Goal: Task Accomplishment & Management: Manage account settings

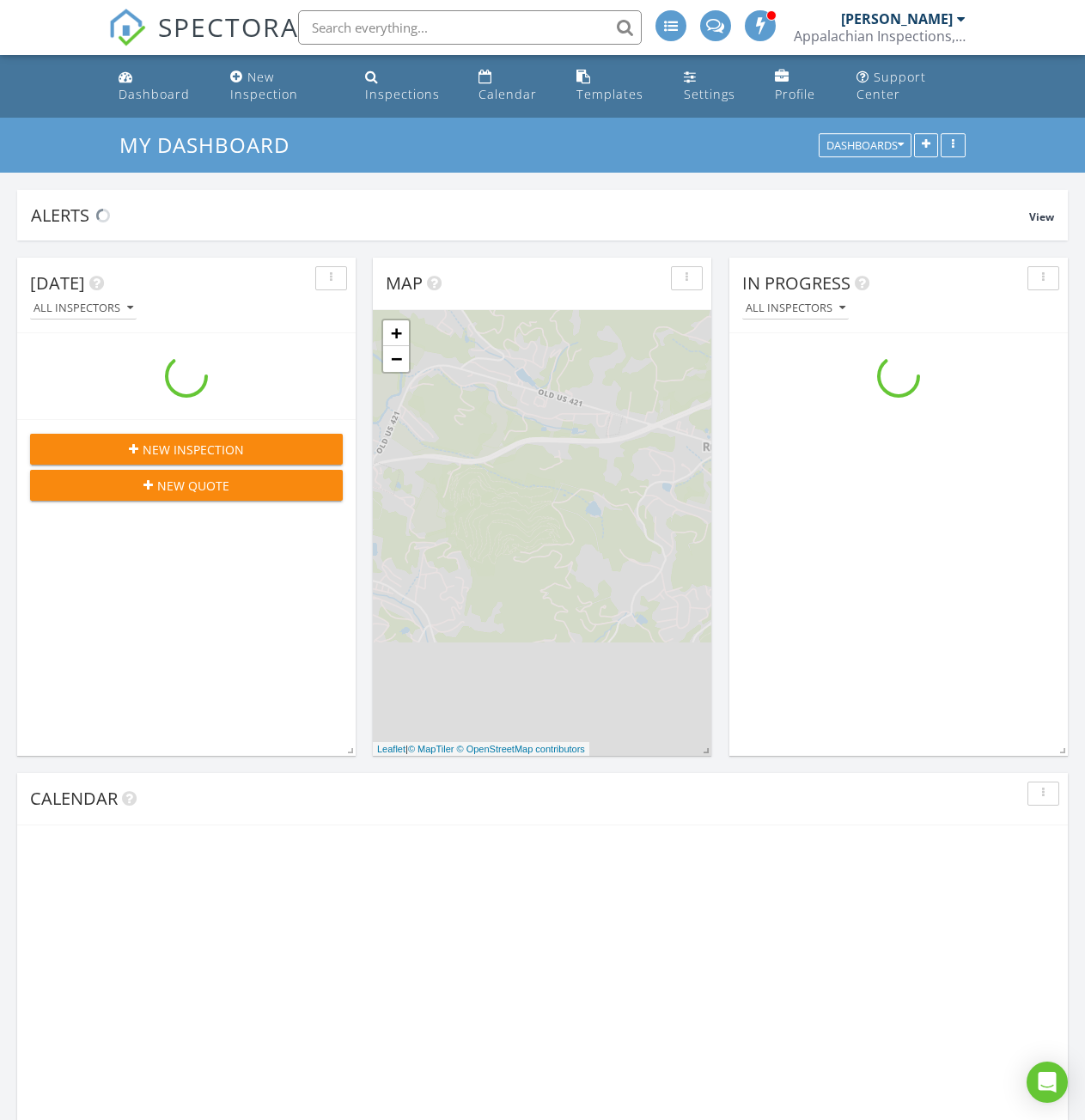
scroll to position [1589, 1112]
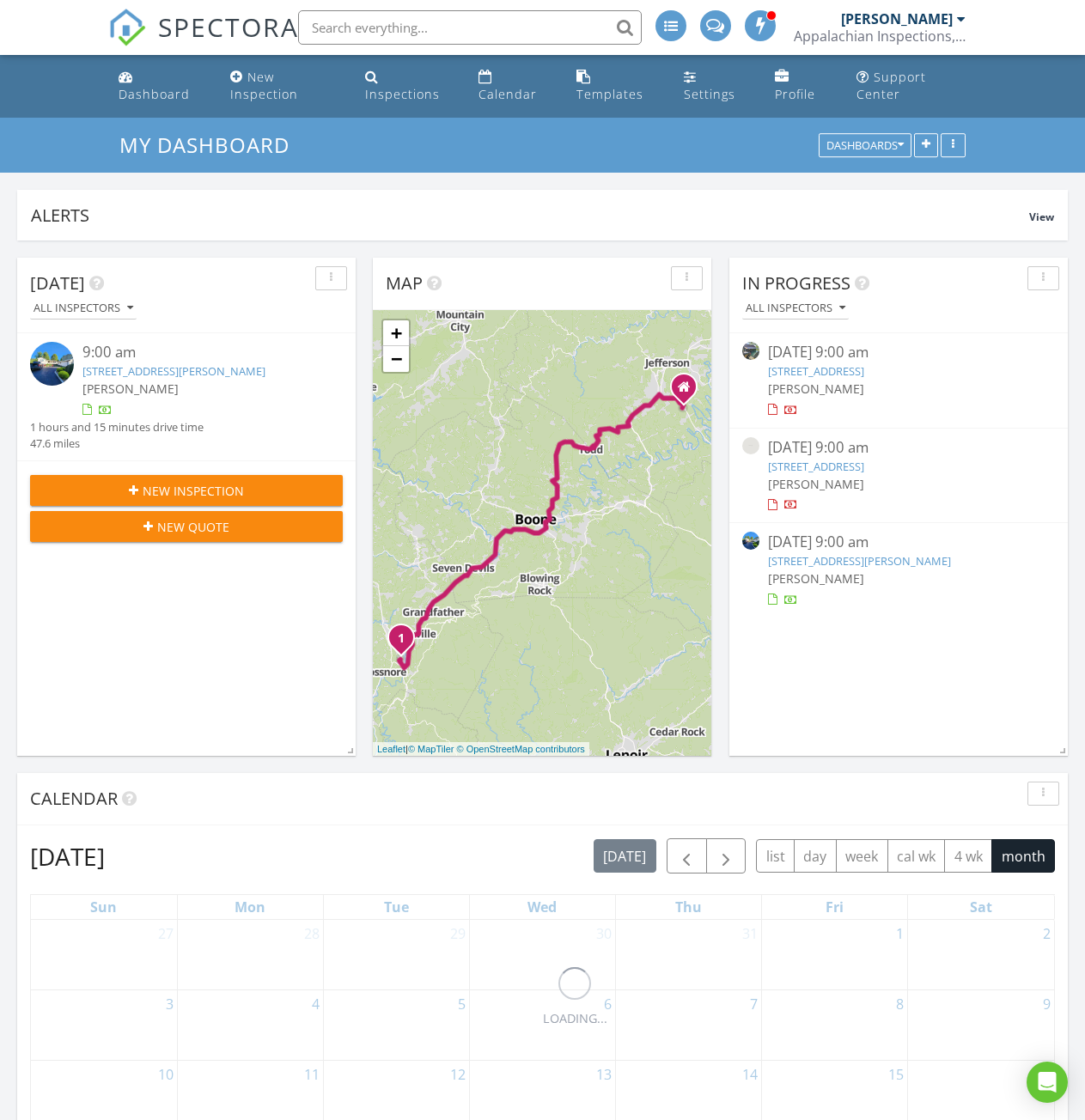
click at [822, 382] on span "[PERSON_NAME]" at bounding box center [816, 388] width 96 height 17
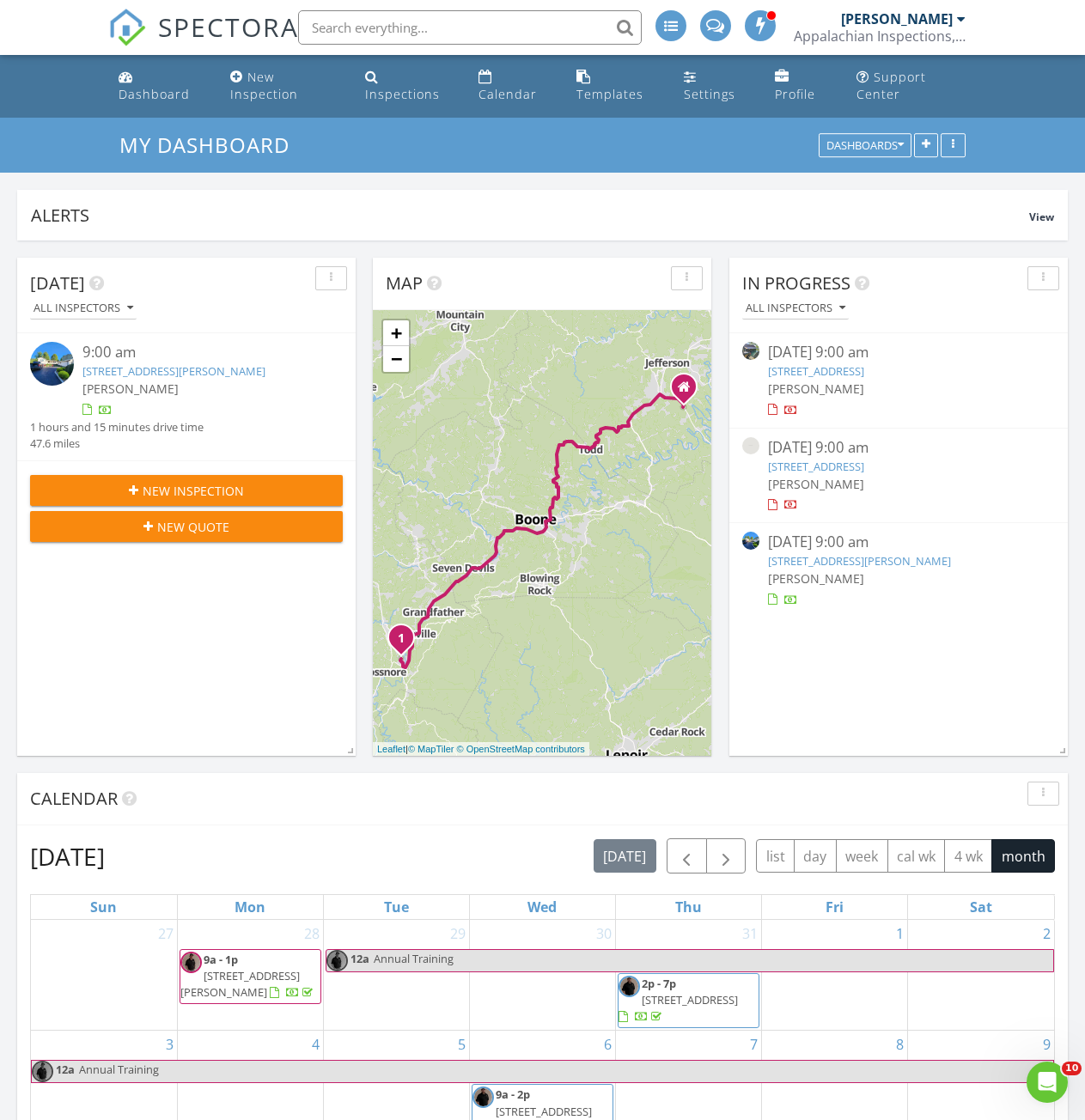
scroll to position [0, 0]
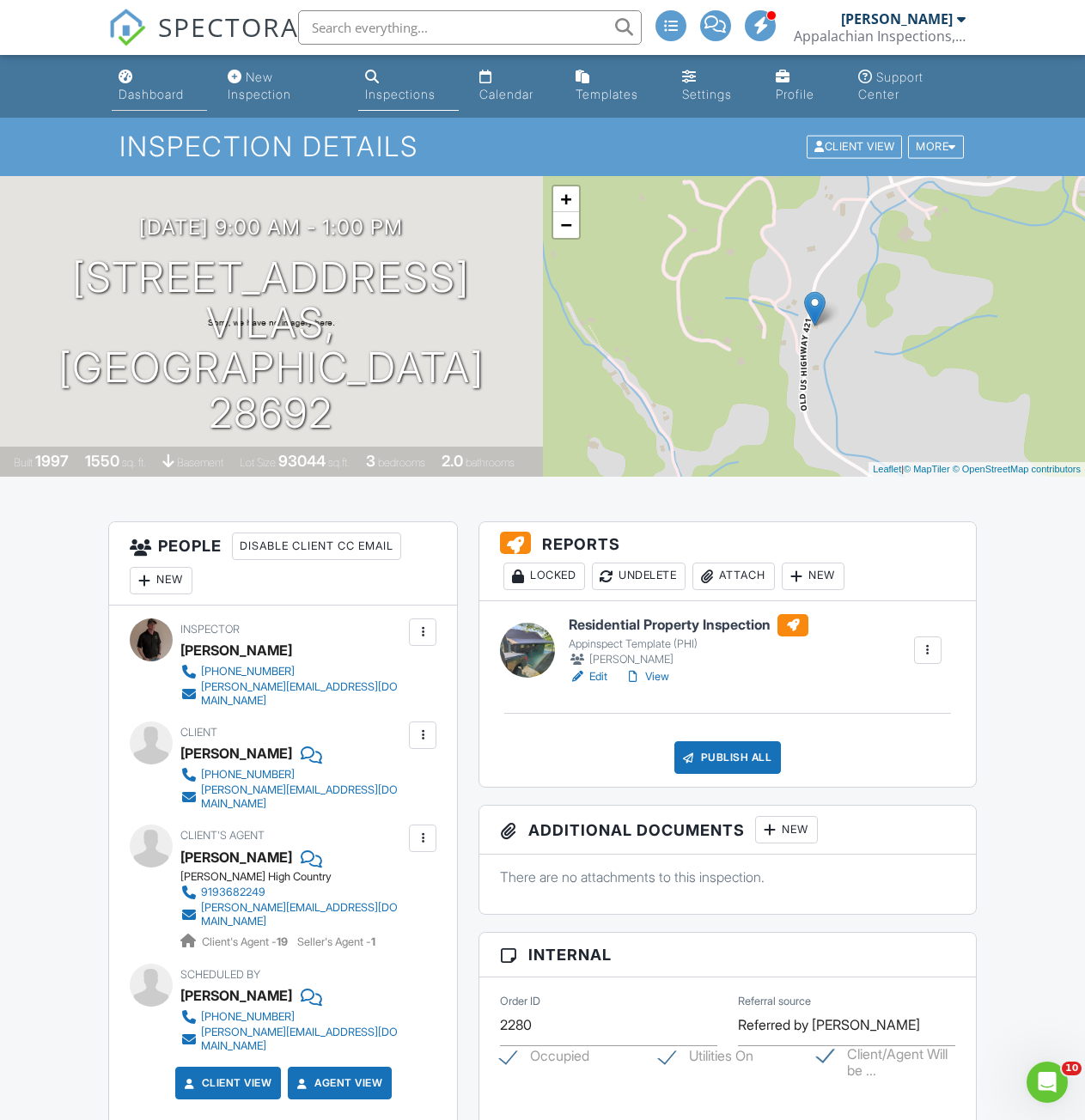
click at [146, 98] on div "Dashboard" at bounding box center [151, 93] width 65 height 15
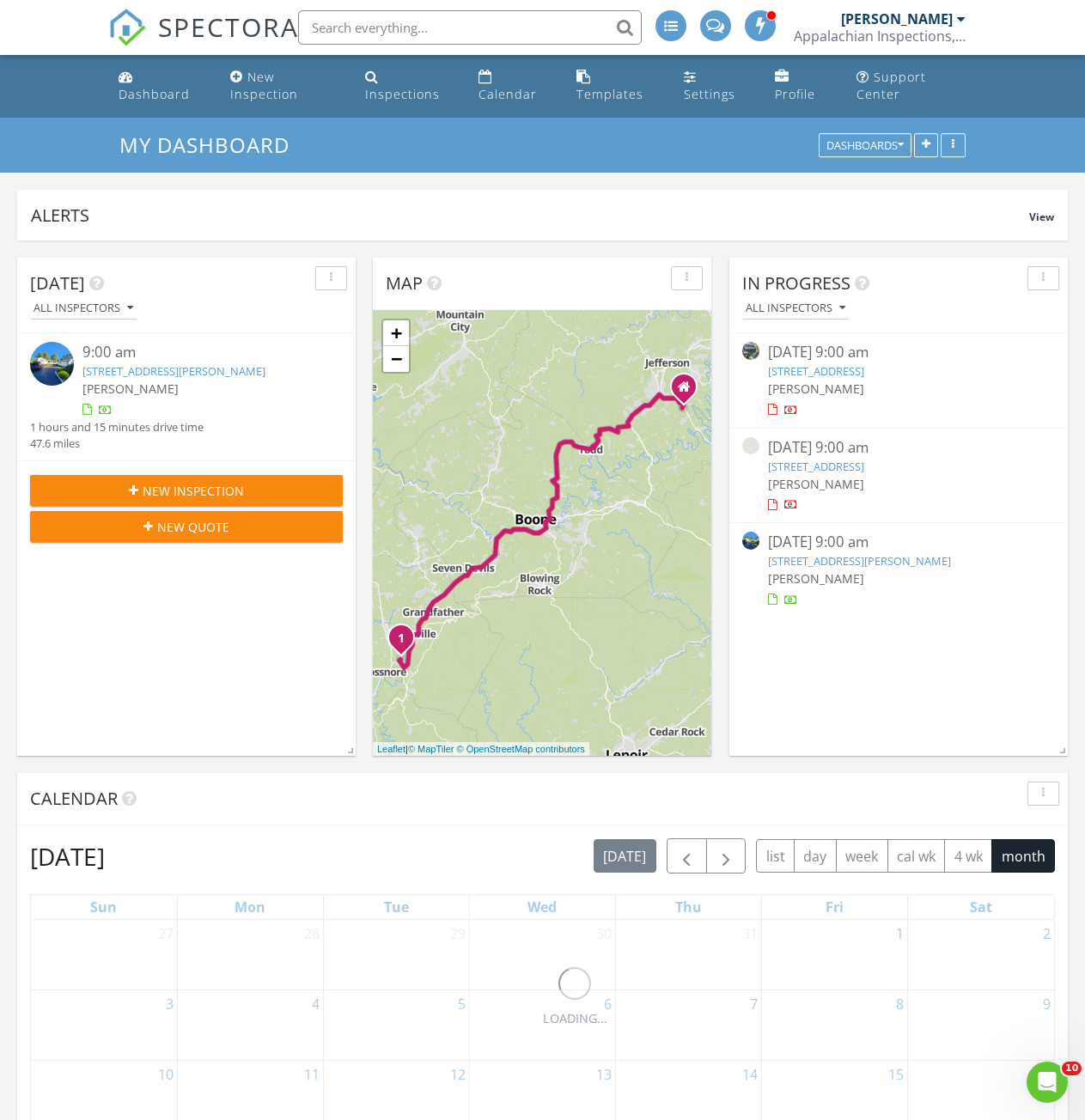
click at [804, 383] on span "[PERSON_NAME]" at bounding box center [816, 388] width 96 height 17
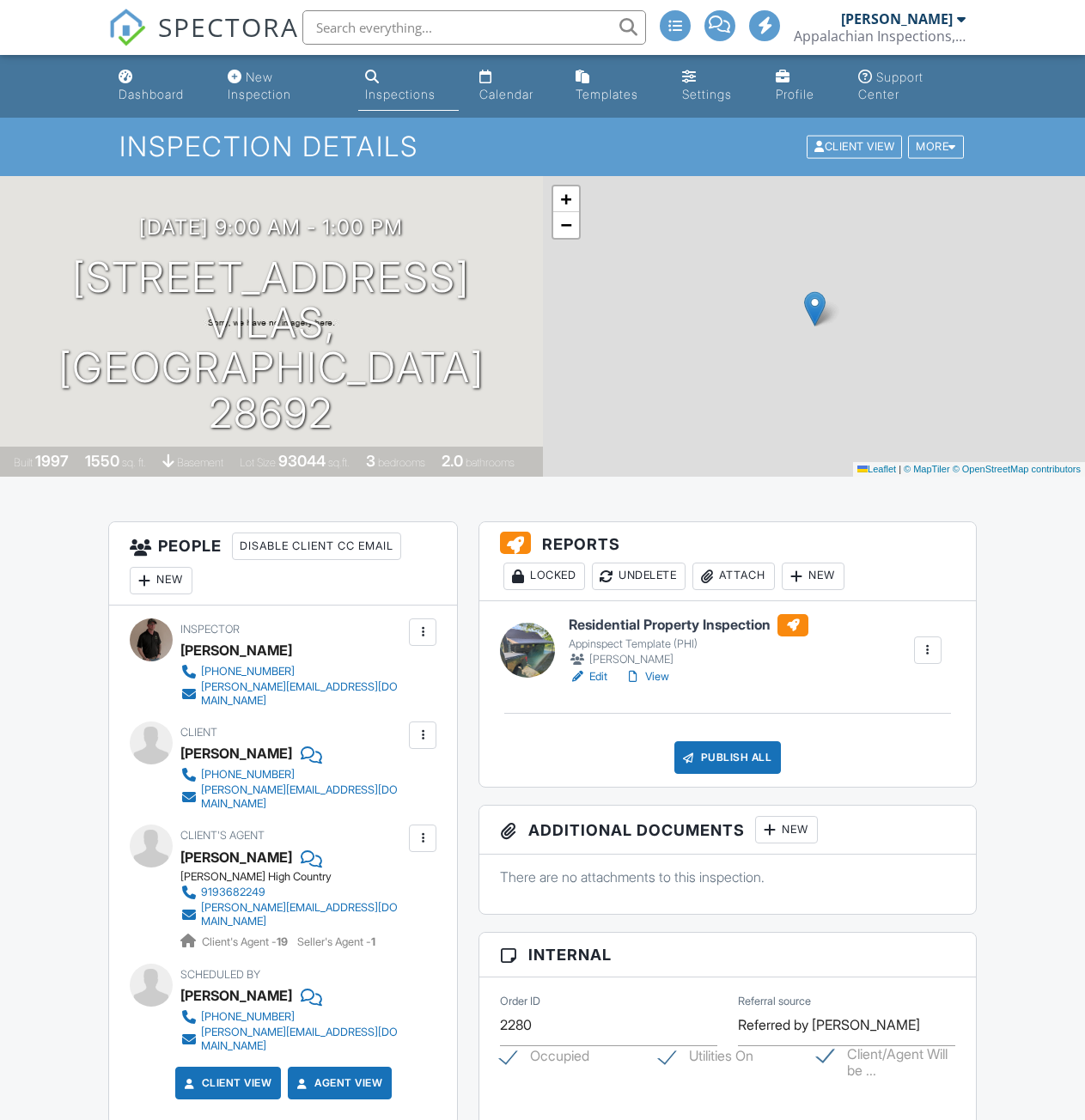
click at [664, 675] on link "View" at bounding box center [646, 676] width 44 height 17
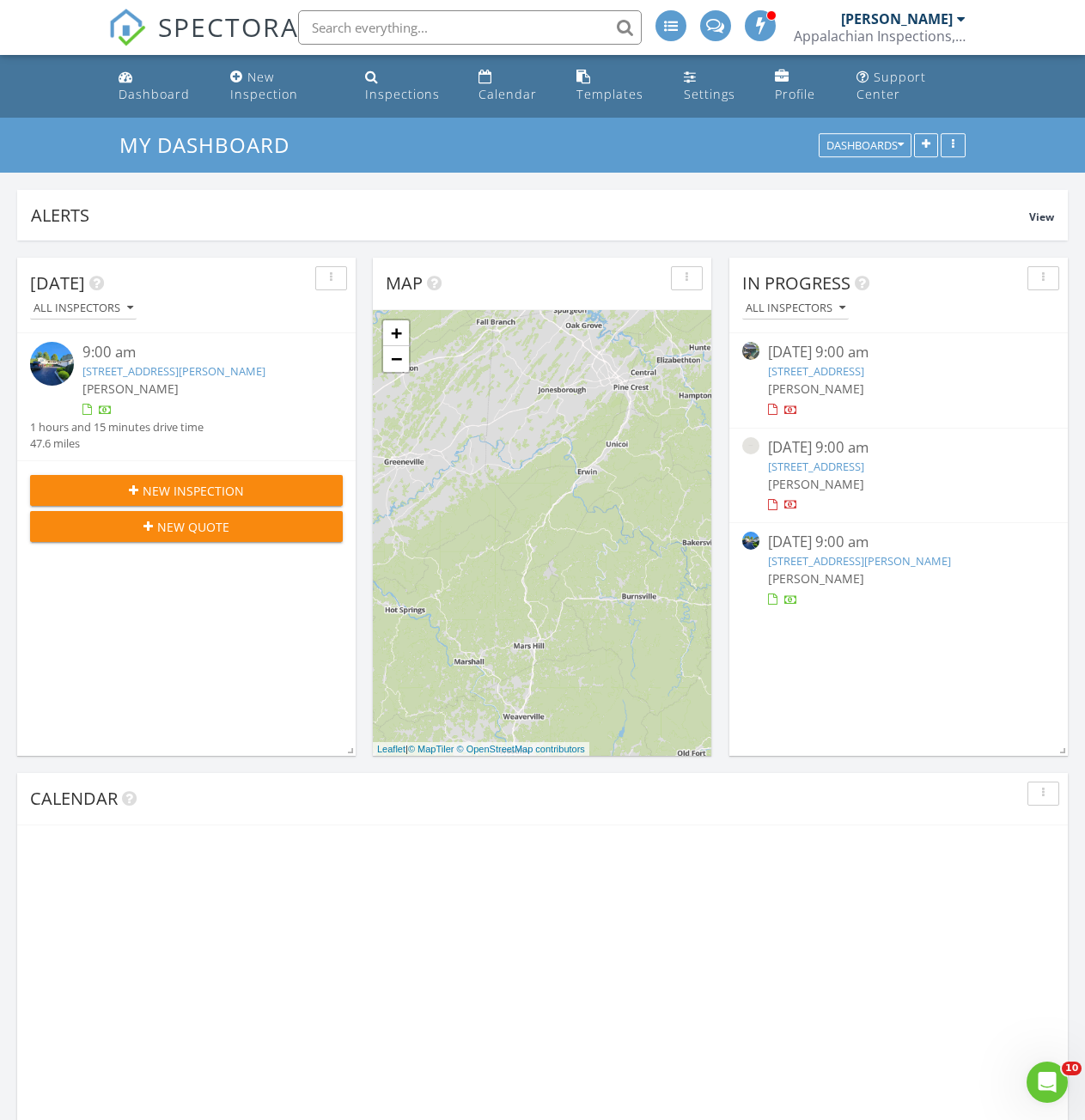
click at [815, 377] on link "3302 Old US Hwy 421, Vilas, NC 28692" at bounding box center [816, 371] width 96 height 16
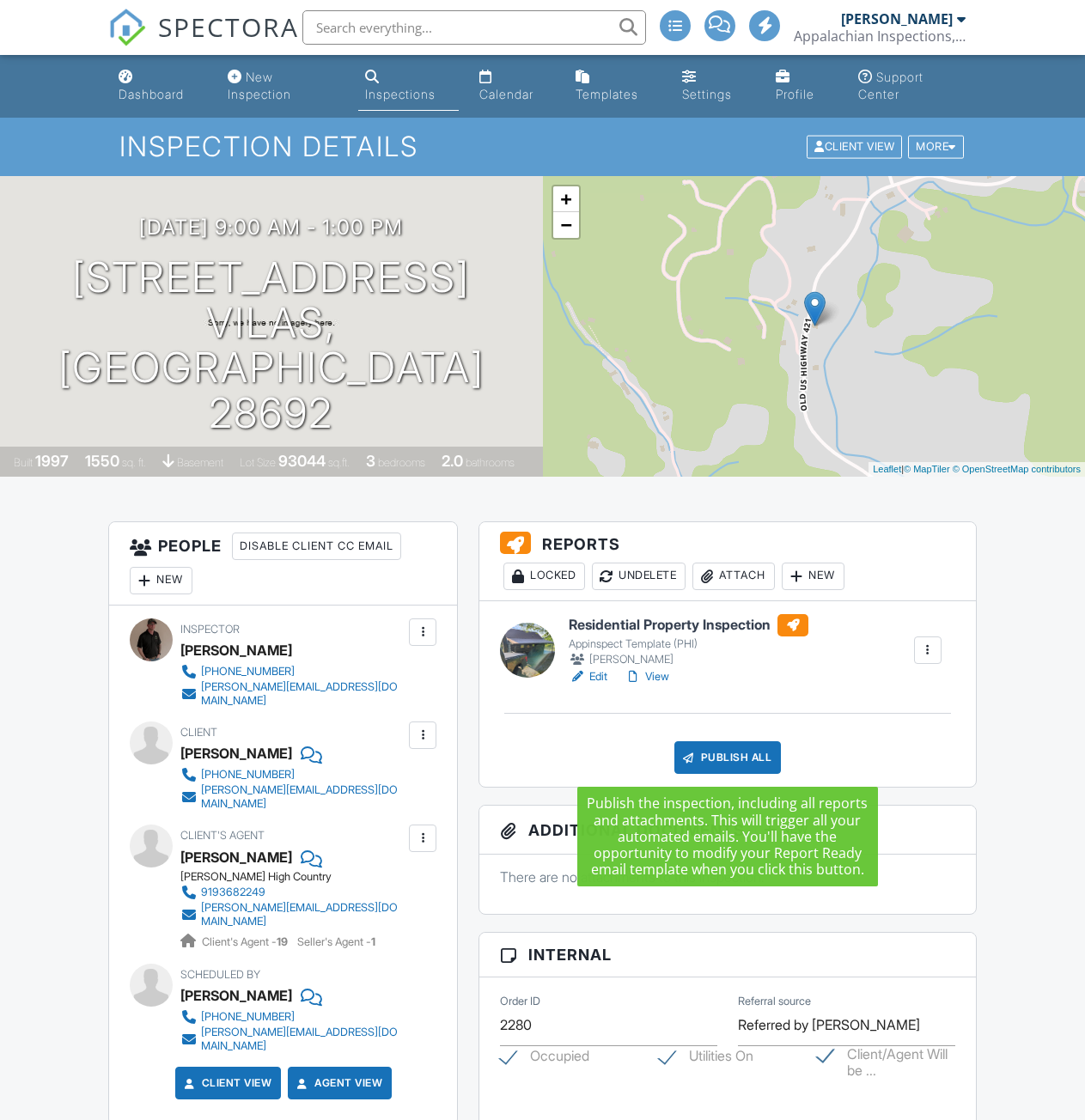
click at [710, 758] on div "Publish All" at bounding box center [728, 757] width 107 height 32
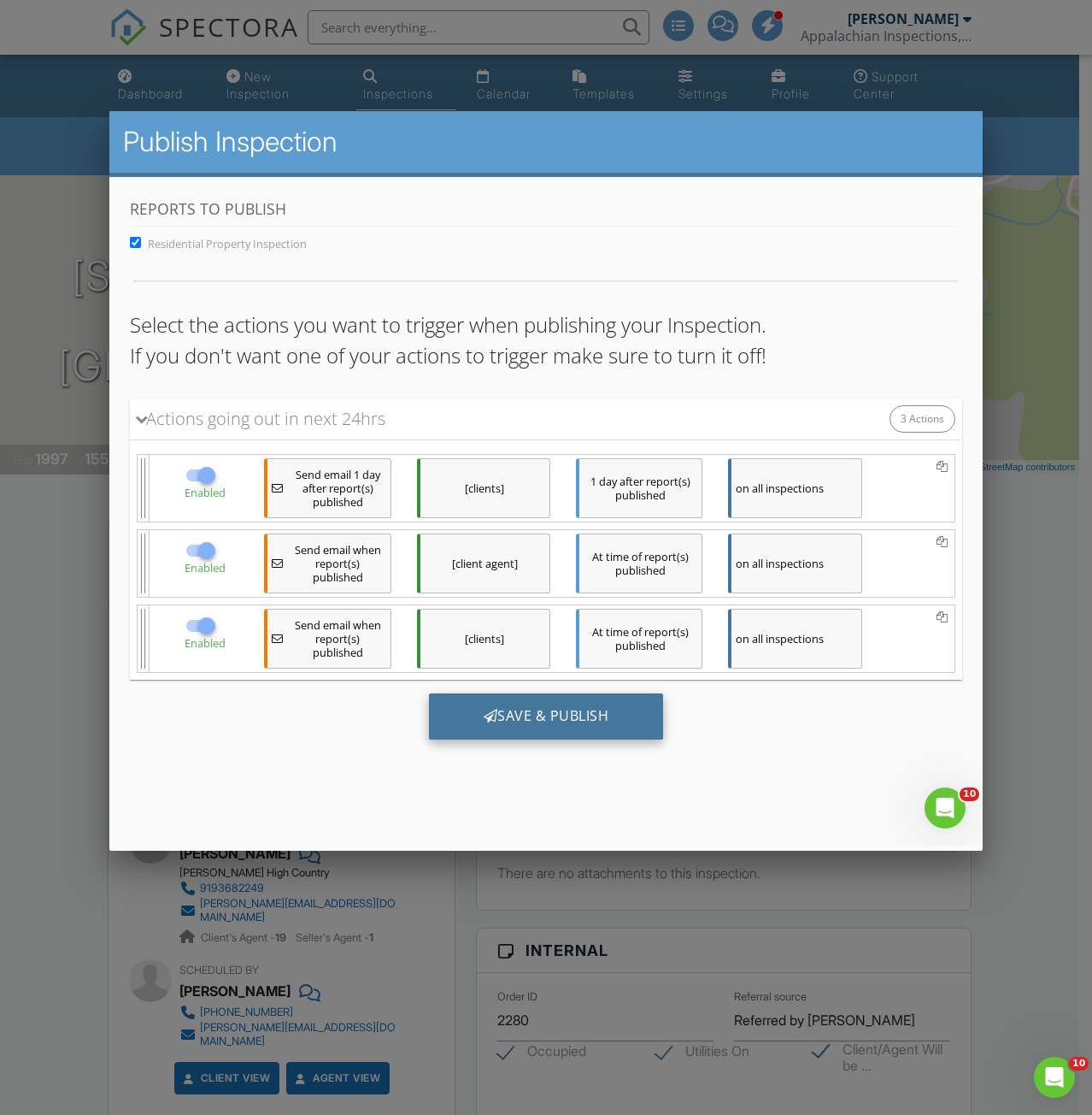
click at [527, 723] on div "Save & Publish" at bounding box center [546, 716] width 235 height 46
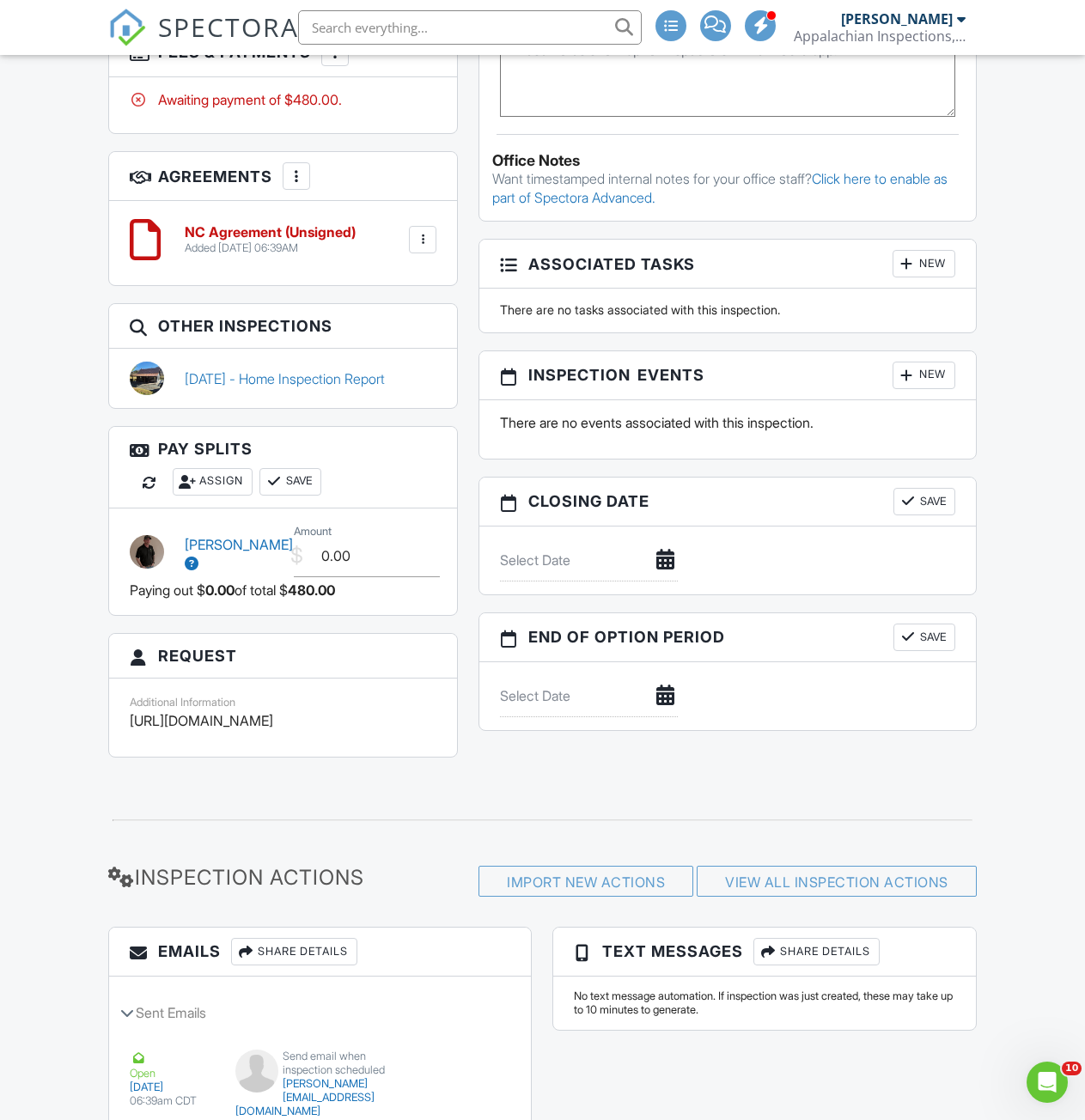
scroll to position [1288, 0]
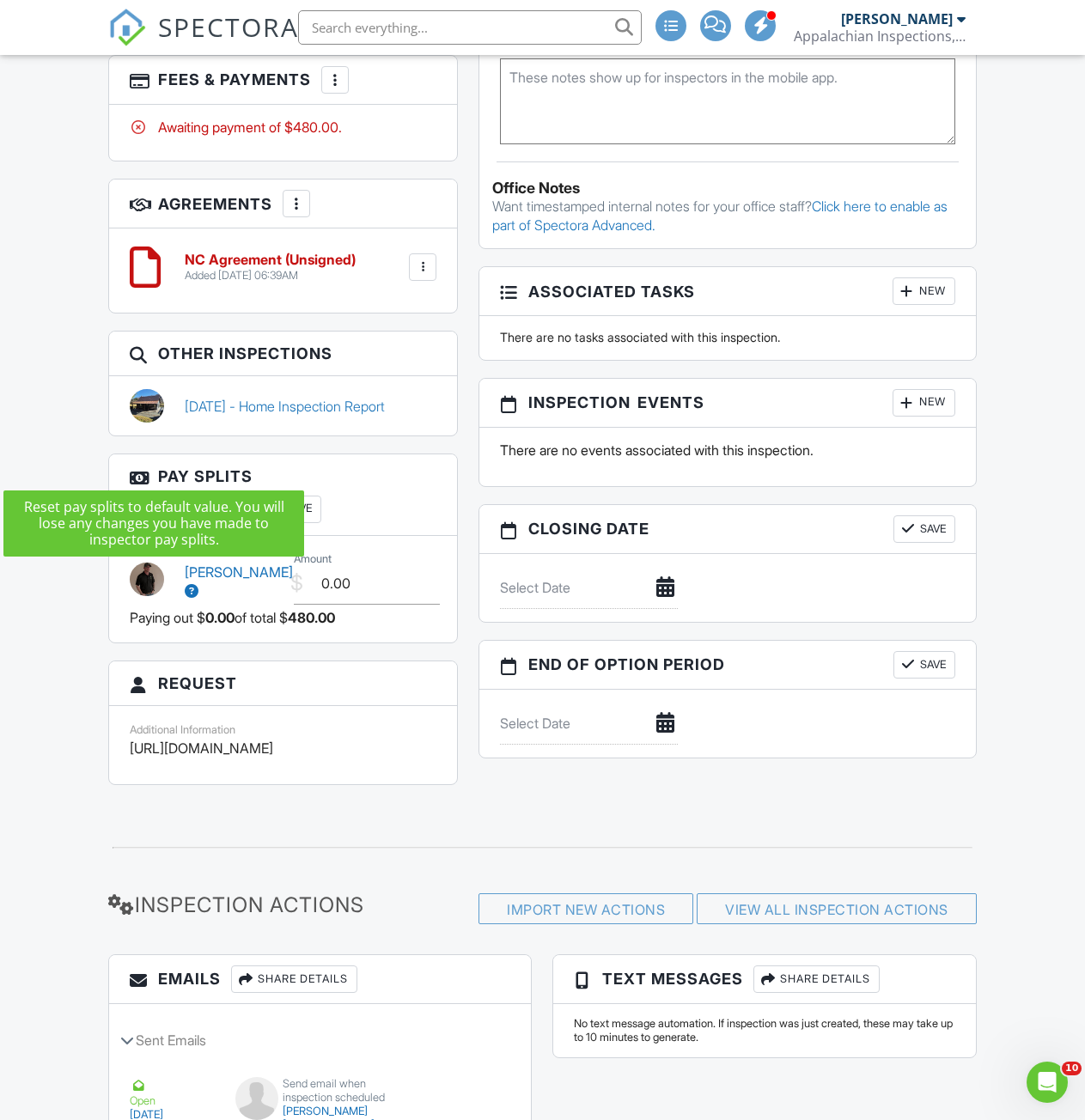
click at [147, 501] on div at bounding box center [149, 509] width 17 height 17
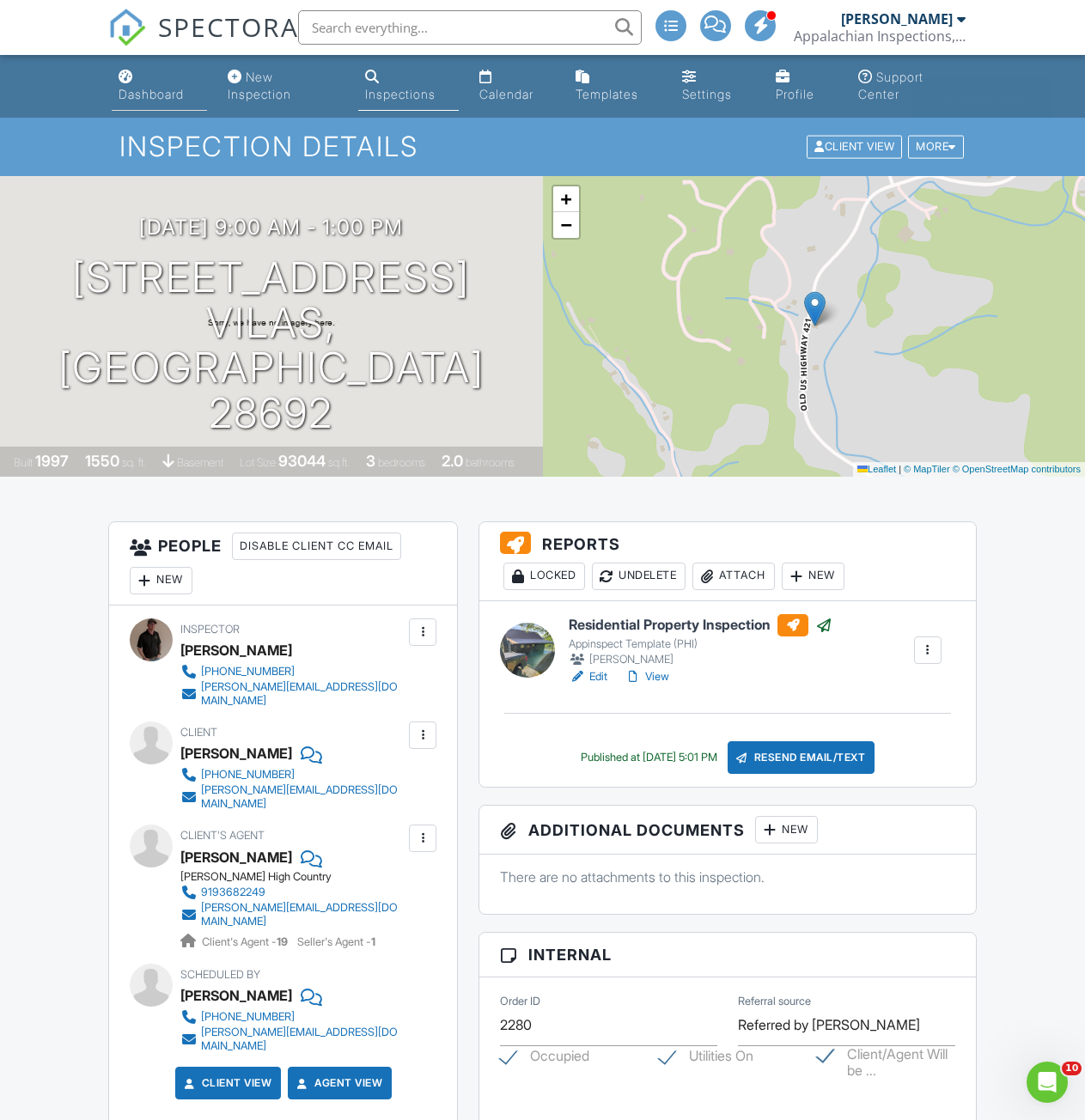
click at [149, 101] on div "Dashboard" at bounding box center [151, 93] width 65 height 15
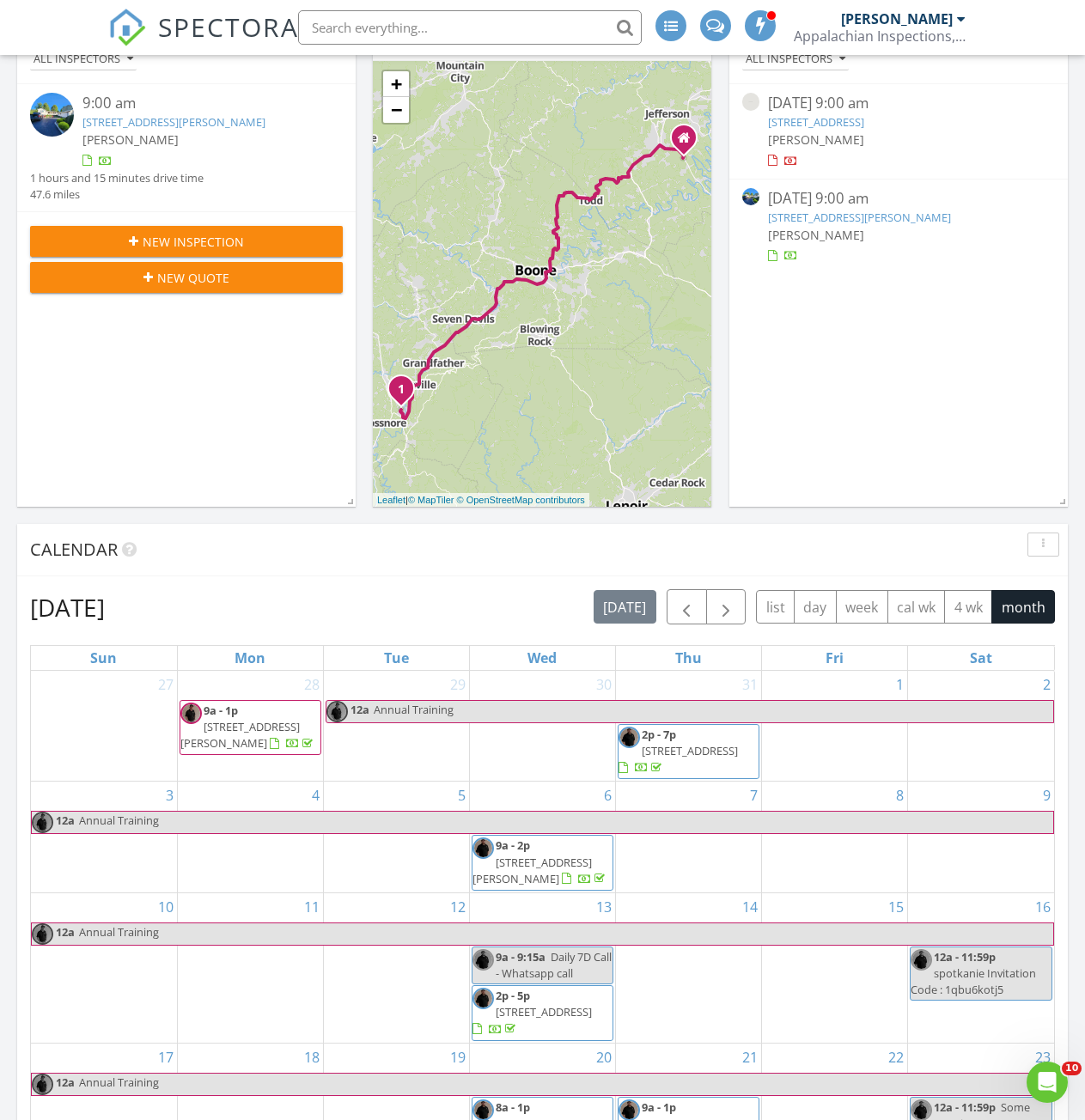
scroll to position [687, 0]
